Goal: Use online tool/utility

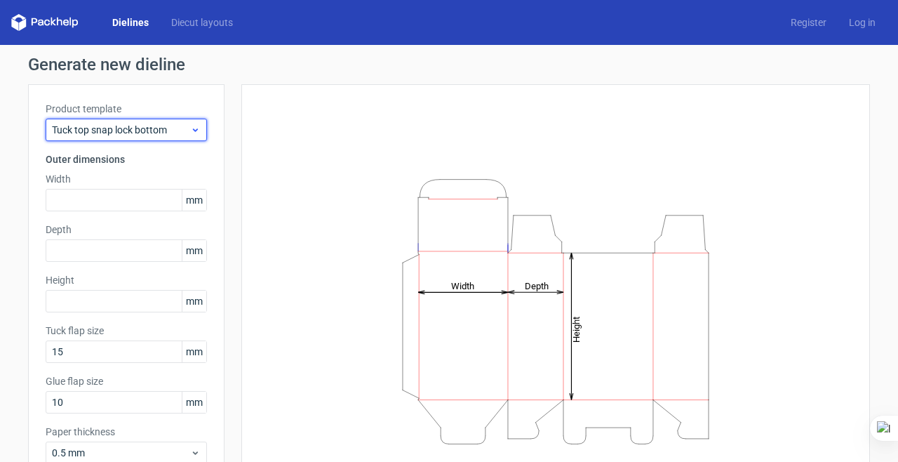
click at [161, 133] on span "Tuck top snap lock bottom" at bounding box center [121, 130] width 138 height 14
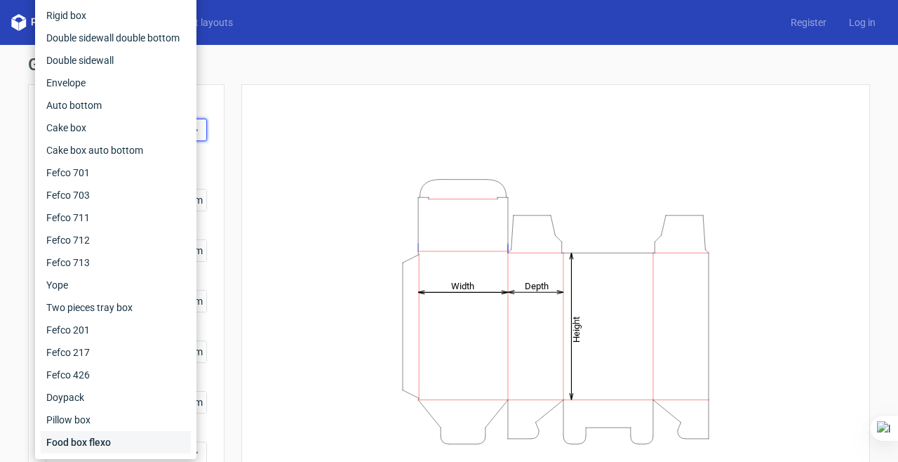
click at [82, 443] on div "Food box flexo" at bounding box center [116, 442] width 150 height 22
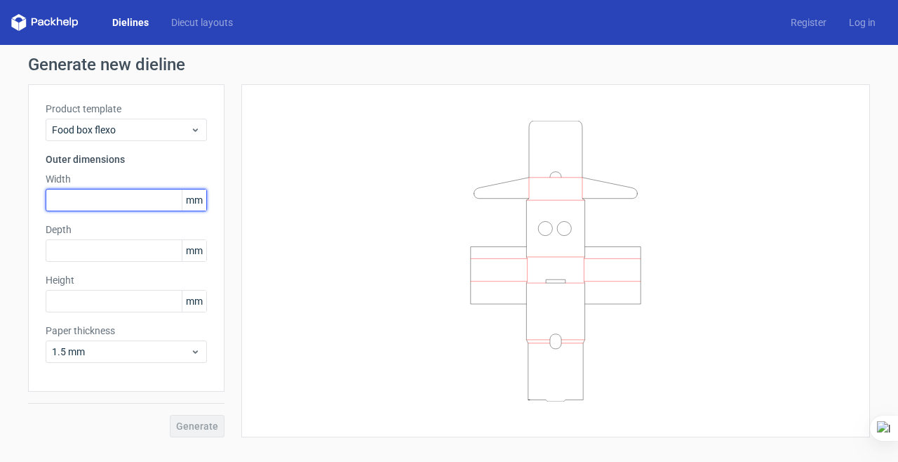
click at [131, 203] on input "text" at bounding box center [126, 200] width 161 height 22
type input "220"
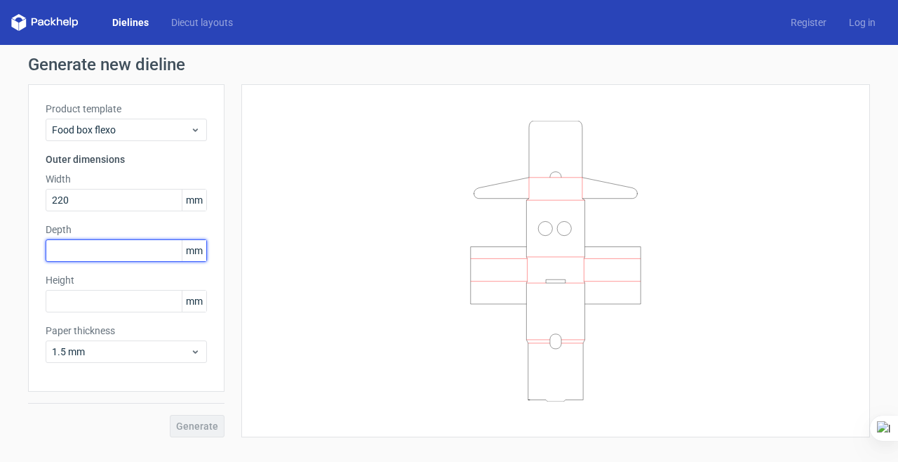
click at [85, 251] on input "text" at bounding box center [126, 250] width 161 height 22
click at [83, 259] on input "text" at bounding box center [126, 250] width 161 height 22
type input "120"
click at [75, 314] on div "Product template Food box flexo Outer dimensions Width 220 mm Depth 120 mm Heig…" at bounding box center [126, 237] width 197 height 307
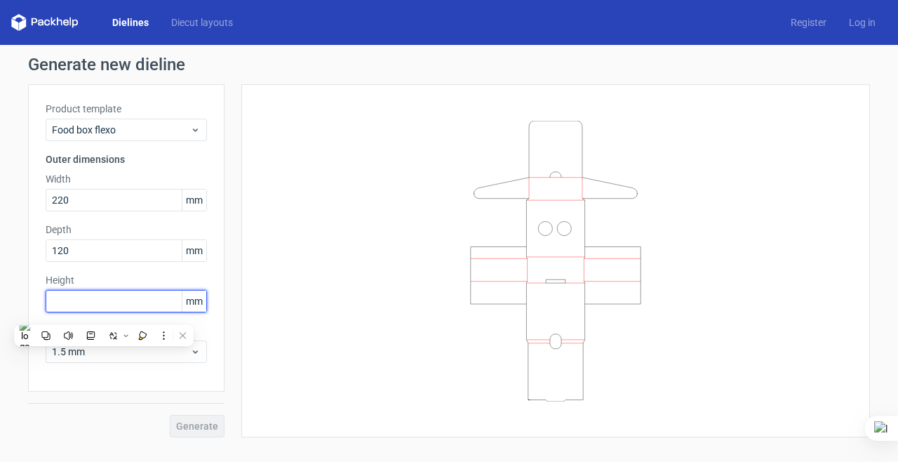
click at [74, 302] on input "text" at bounding box center [126, 301] width 161 height 22
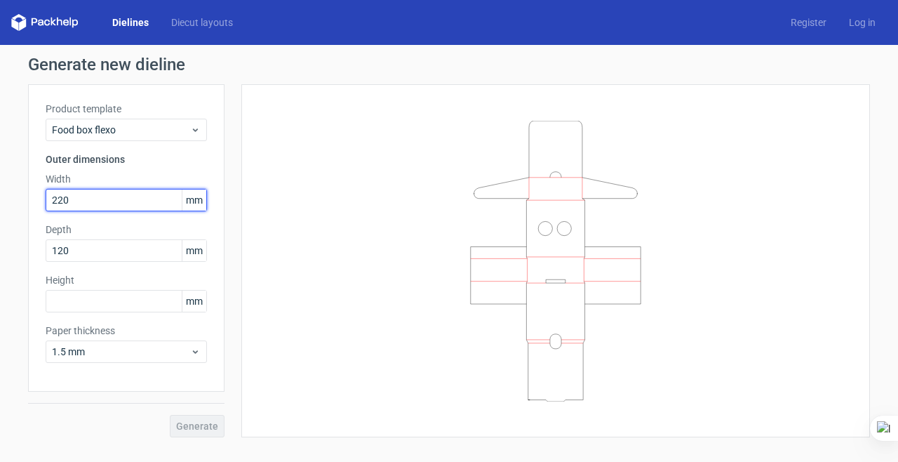
drag, startPoint x: 72, startPoint y: 197, endPoint x: 23, endPoint y: 205, distance: 49.7
click at [25, 205] on div "Generate new dieline Product template Food box flexo Outer dimensions Width 220…" at bounding box center [449, 247] width 898 height 404
type input "120"
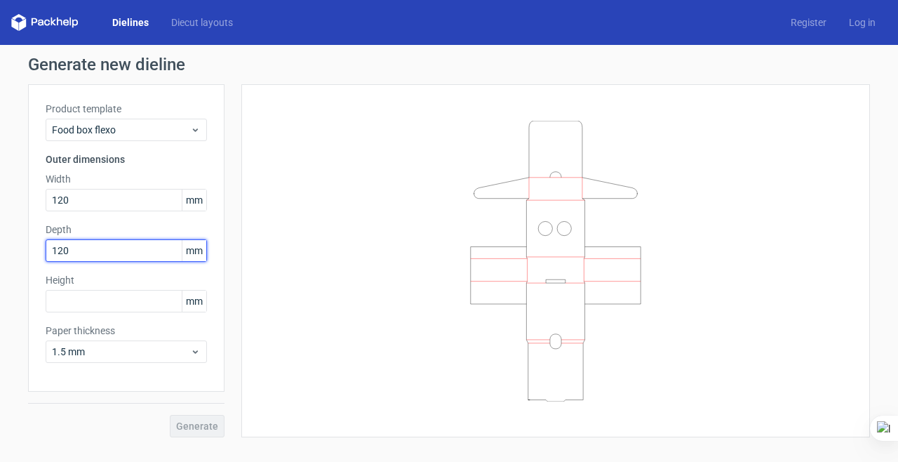
click at [123, 248] on input "120" at bounding box center [126, 250] width 161 height 22
type input "1"
type input "220"
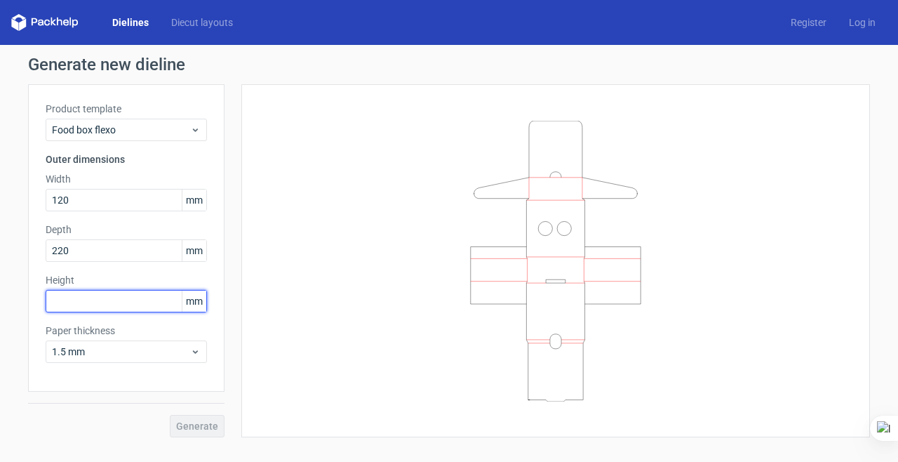
click at [100, 300] on input "text" at bounding box center [126, 301] width 161 height 22
type input "110"
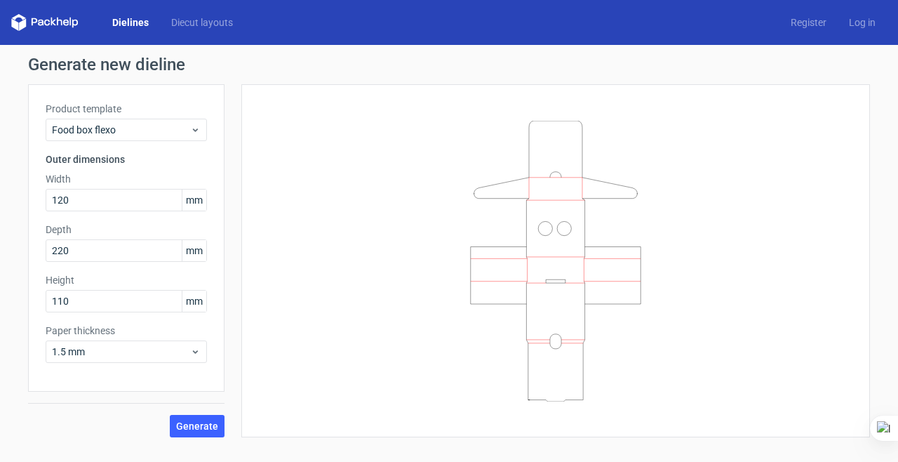
click at [192, 412] on div "Generate" at bounding box center [126, 415] width 197 height 46
click at [198, 423] on span "Generate" at bounding box center [197, 426] width 42 height 10
